Goal: Information Seeking & Learning: Learn about a topic

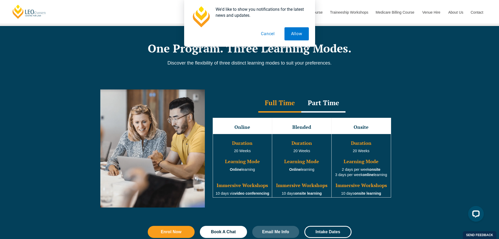
scroll to position [472, 0]
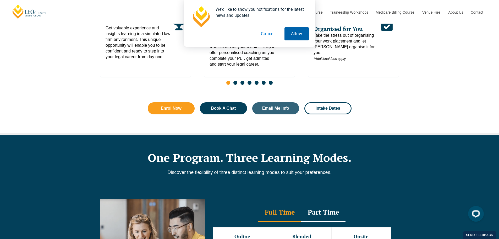
click at [298, 34] on button "Allow" at bounding box center [297, 33] width 24 height 13
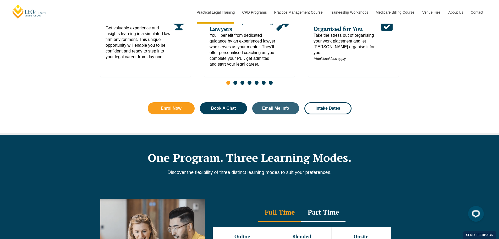
scroll to position [183, 0]
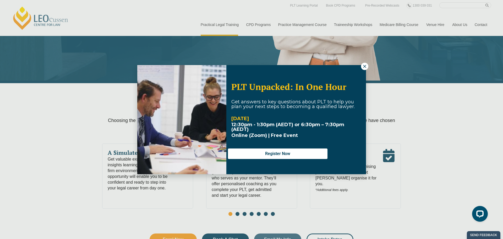
click at [362, 66] on button at bounding box center [364, 66] width 7 height 7
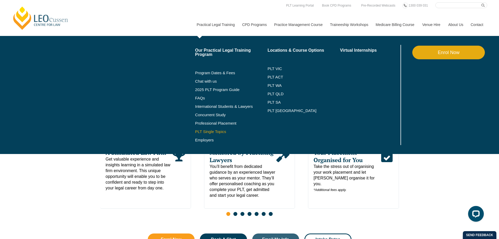
click at [214, 132] on link "PLT Single Topics" at bounding box center [231, 131] width 73 height 4
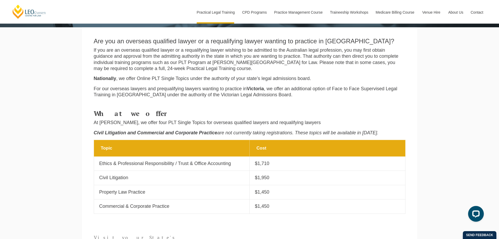
scroll to position [210, 0]
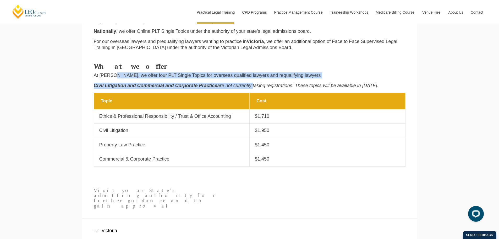
drag, startPoint x: 124, startPoint y: 75, endPoint x: 252, endPoint y: 84, distance: 128.7
click at [252, 84] on div "What we offer At [PERSON_NAME], we offer four PLT Single Topics for overseas qu…" at bounding box center [250, 76] width 320 height 32
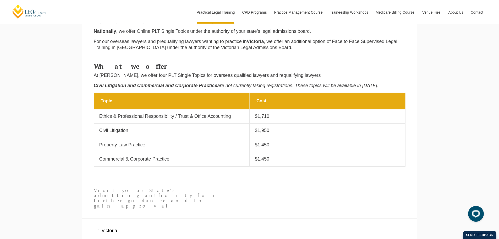
click at [276, 85] on em "are not currently taking registrations. These topics will be available in [DATE…" at bounding box center [297, 85] width 161 height 5
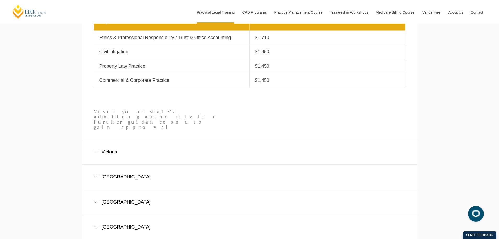
scroll to position [367, 0]
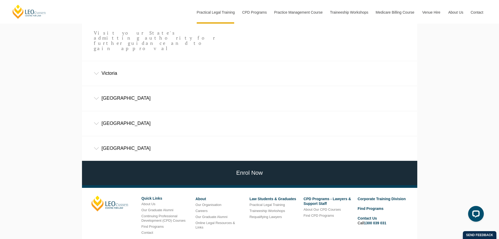
click at [112, 137] on div "Queensland" at bounding box center [249, 148] width 335 height 24
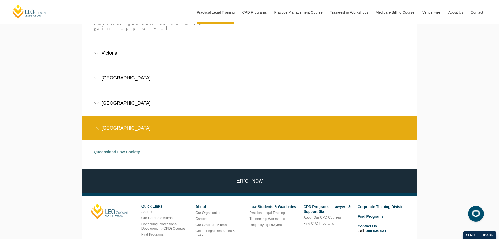
scroll to position [393, 0]
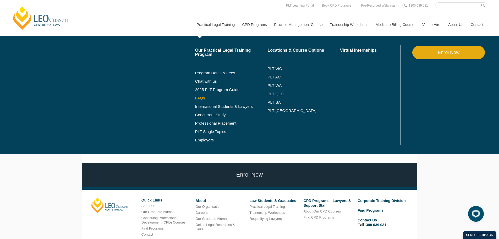
click at [199, 97] on link "FAQs" at bounding box center [231, 98] width 73 height 4
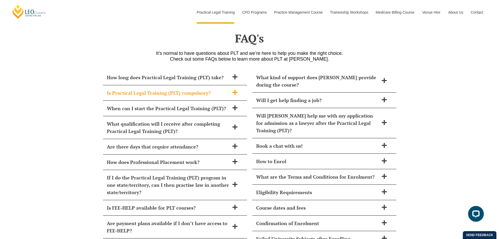
scroll to position [2240, 0]
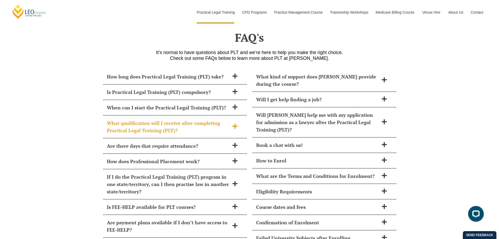
click at [176, 119] on h2 "What qualification will I receive after completing Practical Legal Training (PL…" at bounding box center [168, 126] width 123 height 15
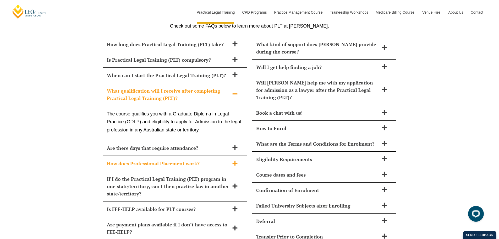
scroll to position [2293, 0]
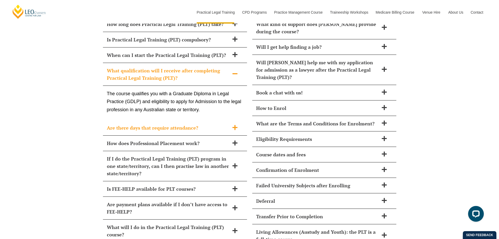
click at [141, 124] on h2 "Are there days that require attendance?" at bounding box center [168, 127] width 123 height 7
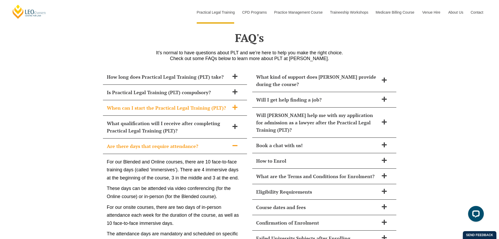
scroll to position [2240, 0]
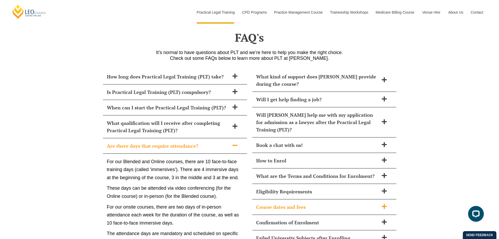
click at [293, 203] on h2 "Course dates and fees" at bounding box center [317, 206] width 123 height 7
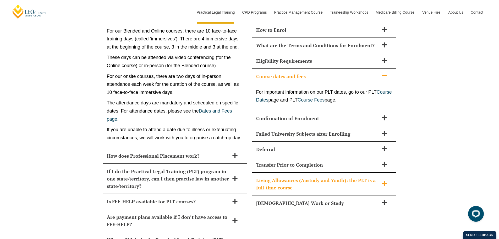
scroll to position [2371, 0]
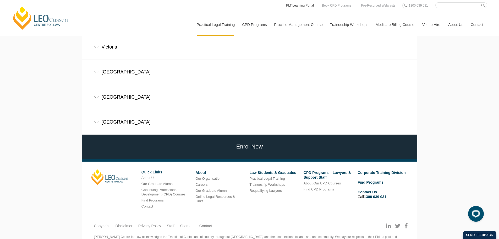
click at [300, 7] on link "PLT Learning Portal" at bounding box center [300, 6] width 29 height 6
